Goal: Navigation & Orientation: Find specific page/section

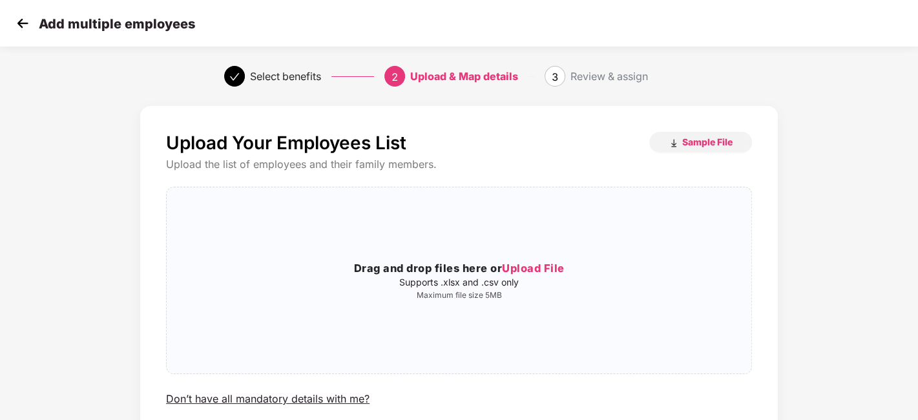
click at [28, 21] on img at bounding box center [22, 23] width 19 height 19
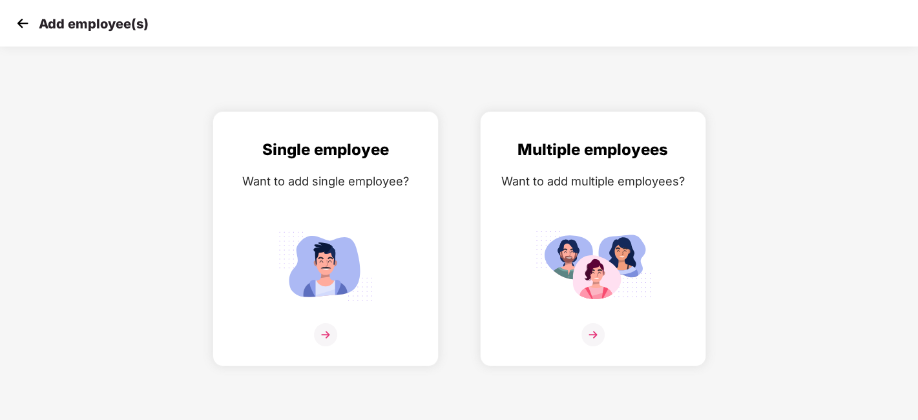
click at [27, 24] on img at bounding box center [22, 23] width 19 height 19
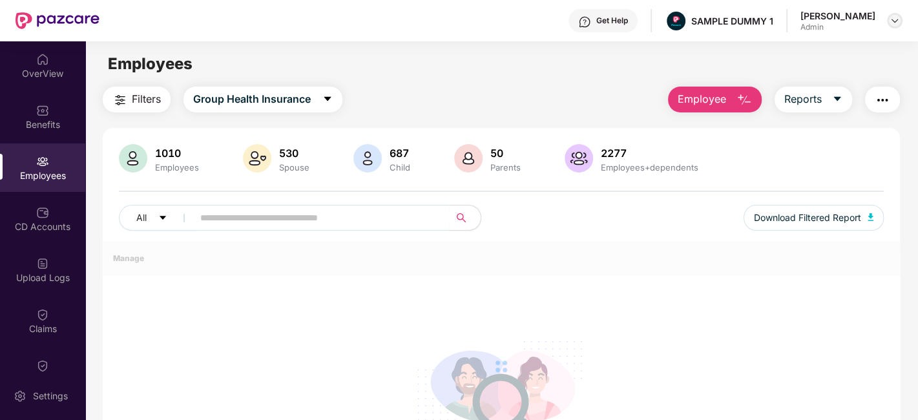
click at [895, 17] on img at bounding box center [894, 20] width 10 height 10
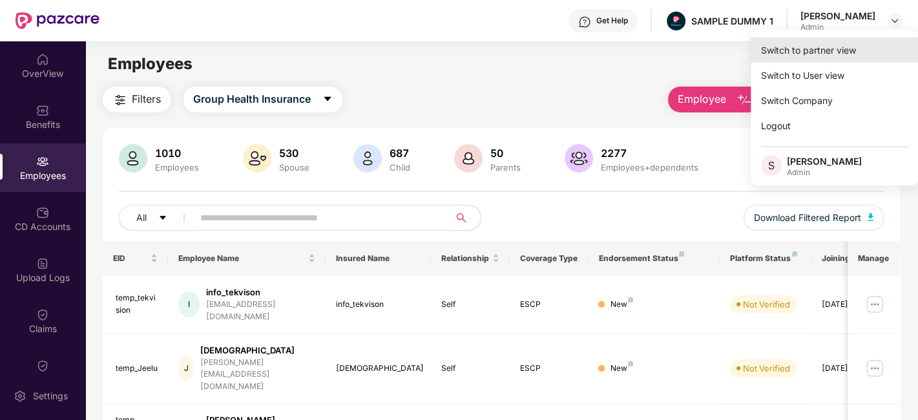
click at [833, 45] on div "Switch to partner view" at bounding box center [834, 49] width 168 height 25
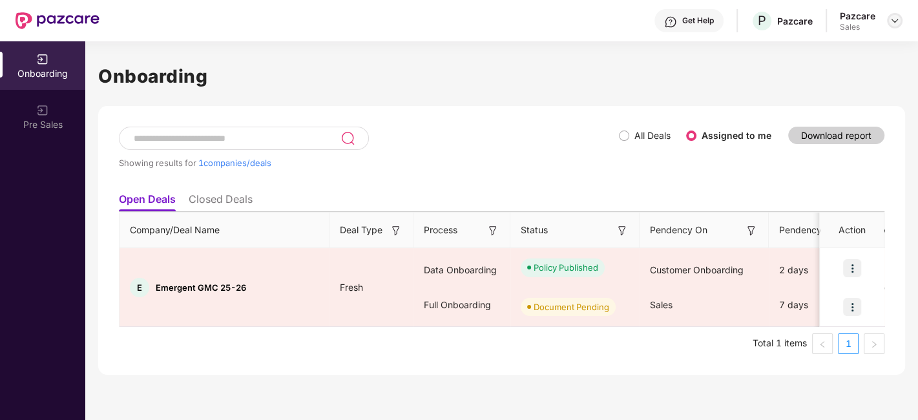
click at [894, 20] on img at bounding box center [894, 20] width 10 height 10
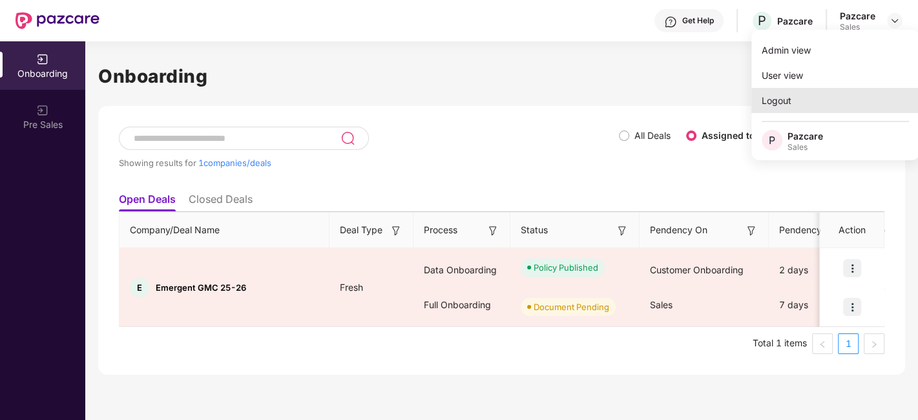
click at [827, 102] on div "Logout" at bounding box center [835, 100] width 168 height 25
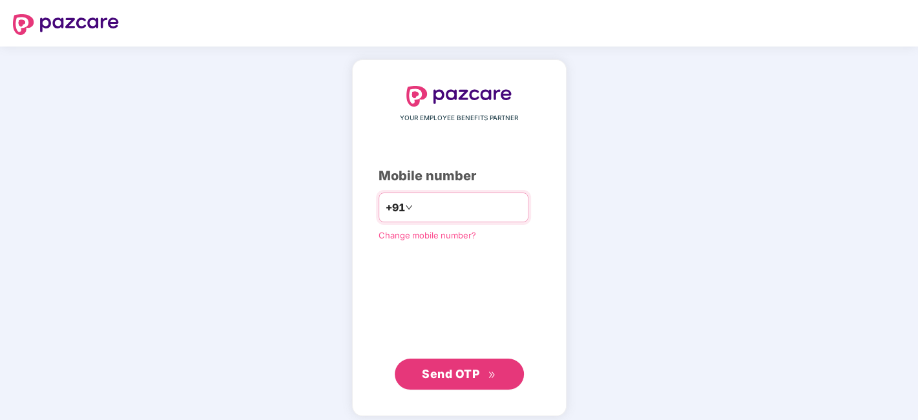
click at [415, 202] on input "number" at bounding box center [468, 207] width 106 height 21
type input "**********"
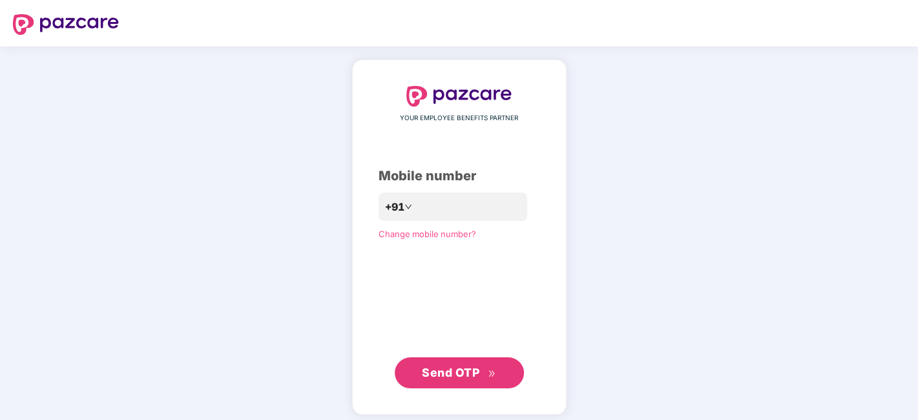
click at [443, 371] on span "Send OTP" at bounding box center [450, 373] width 57 height 14
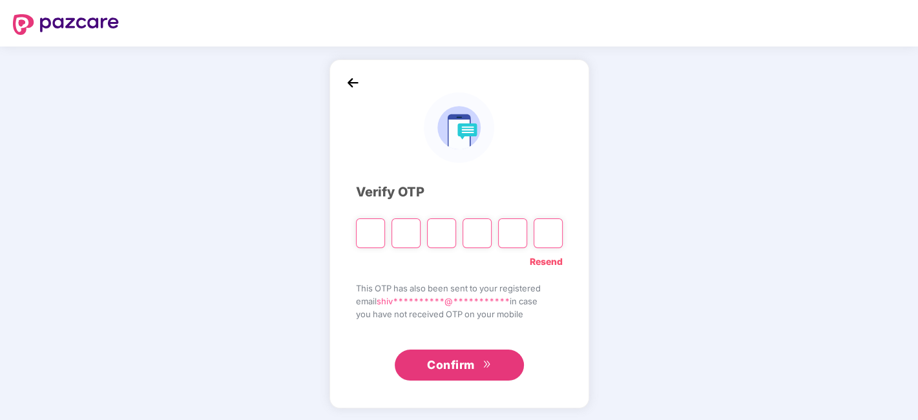
type input "*"
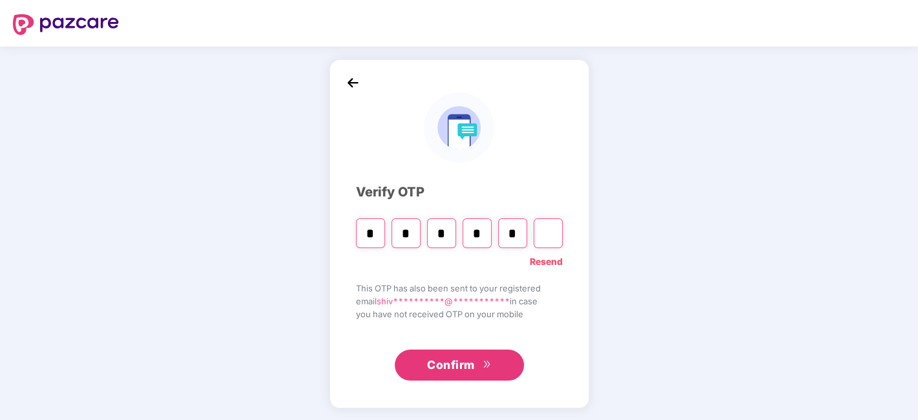
type input "*"
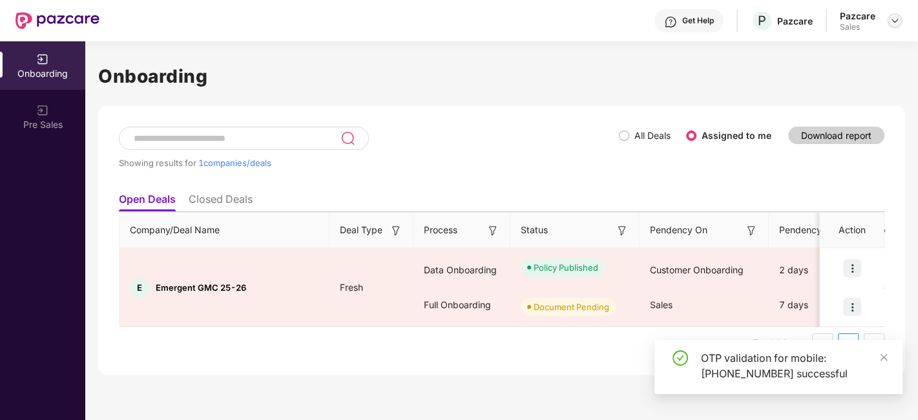
click at [893, 26] on div at bounding box center [894, 20] width 15 height 15
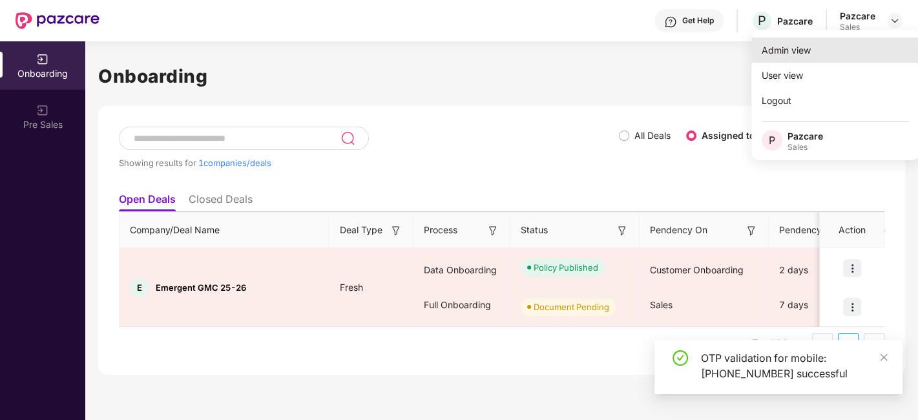
click at [814, 54] on div "Admin view" at bounding box center [835, 49] width 168 height 25
